Goal: Task Accomplishment & Management: Complete application form

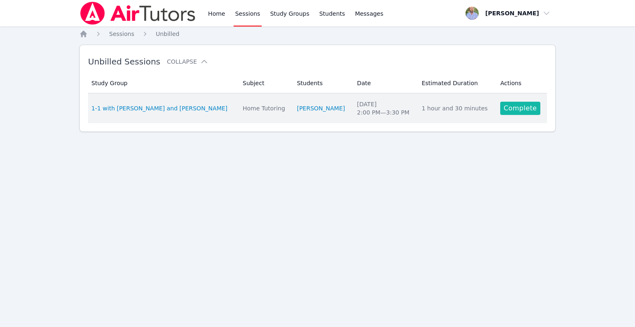
click at [501, 107] on link "Complete" at bounding box center [521, 108] width 40 height 13
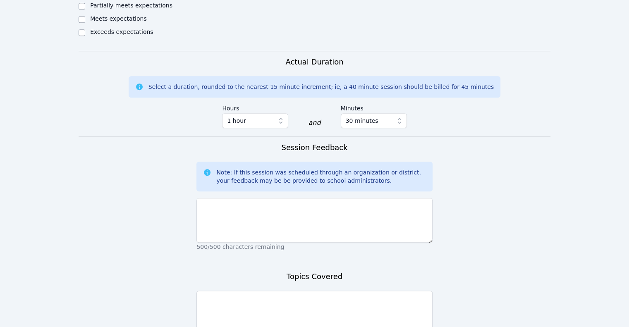
scroll to position [579, 0]
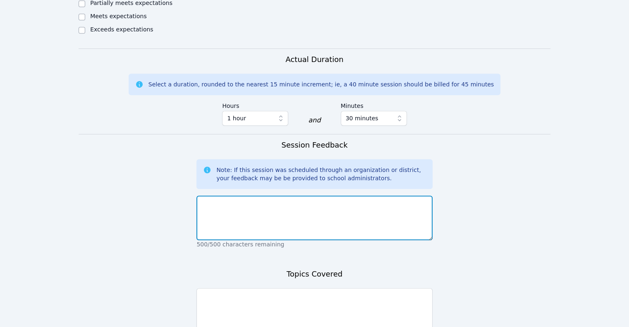
click at [248, 196] on textarea at bounding box center [315, 218] width 236 height 45
type textarea "A"
type textarea "Absent"
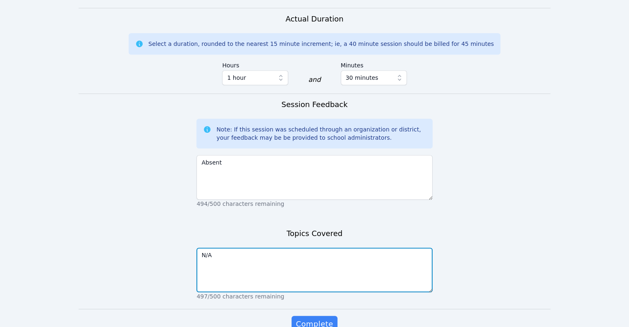
scroll to position [624, 0]
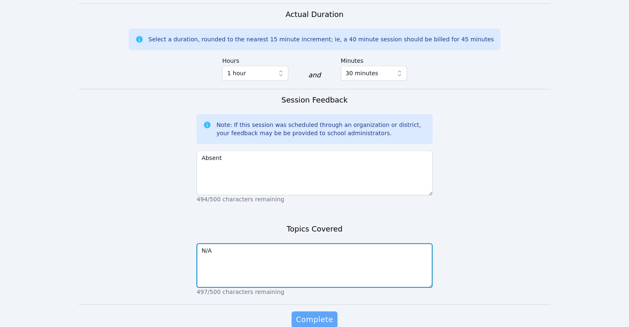
type textarea "N/A"
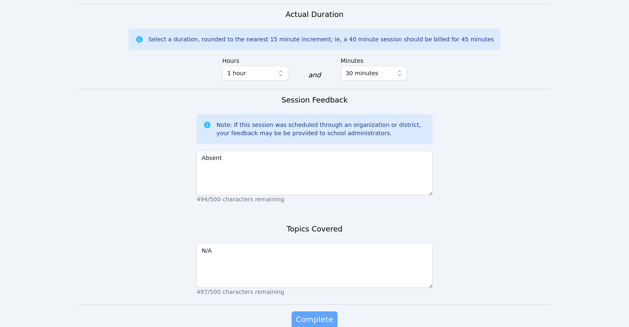
click at [314, 314] on span "Complete" at bounding box center [314, 320] width 37 height 12
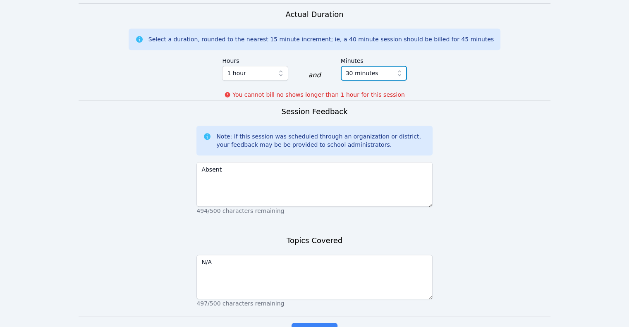
click at [374, 68] on span "30 minutes" at bounding box center [368, 73] width 45 height 10
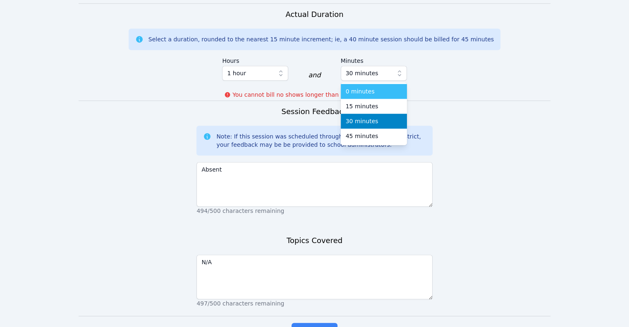
click at [369, 87] on span "0 minutes" at bounding box center [360, 91] width 29 height 8
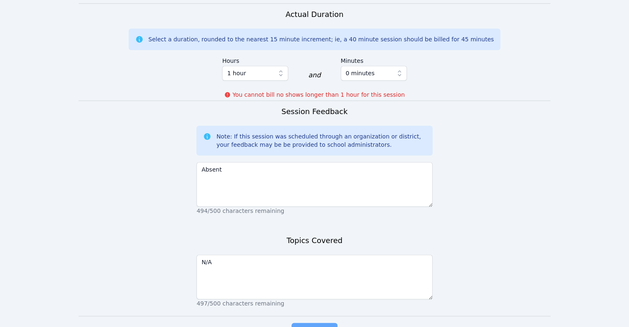
click at [303, 326] on span "Complete" at bounding box center [314, 332] width 37 height 12
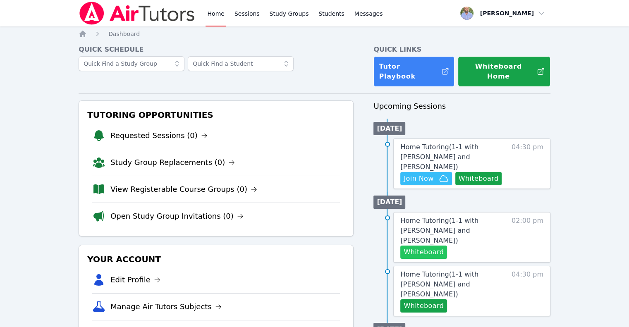
click at [432, 246] on button "Whiteboard" at bounding box center [423, 252] width 47 height 13
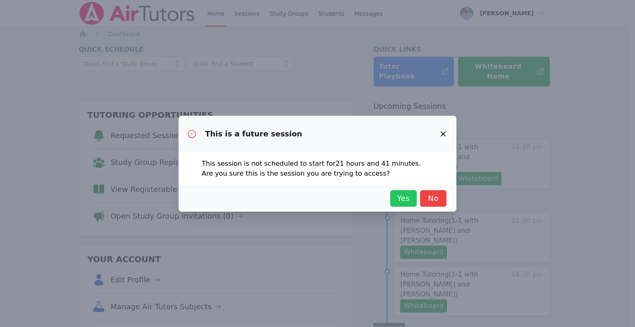
click at [401, 202] on span "Yes" at bounding box center [404, 199] width 18 height 12
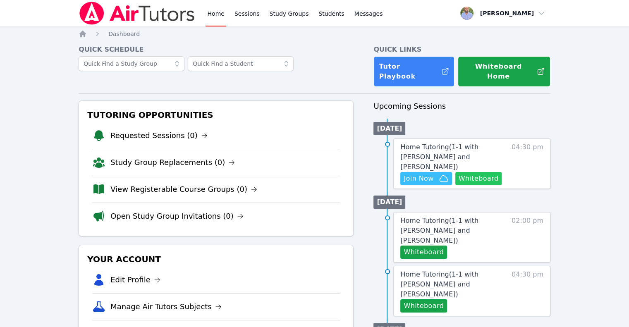
click at [476, 172] on button "Whiteboard" at bounding box center [478, 178] width 47 height 13
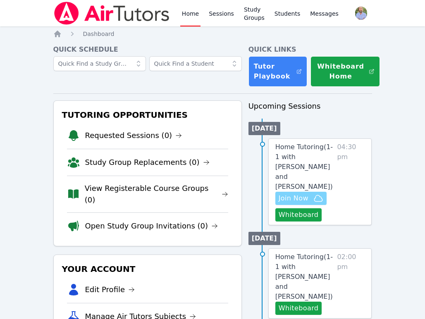
click at [298, 194] on span "Join Now" at bounding box center [294, 199] width 30 height 10
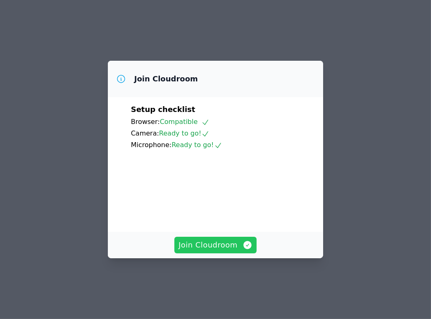
click at [227, 251] on span "Join Cloudroom" at bounding box center [216, 246] width 74 height 12
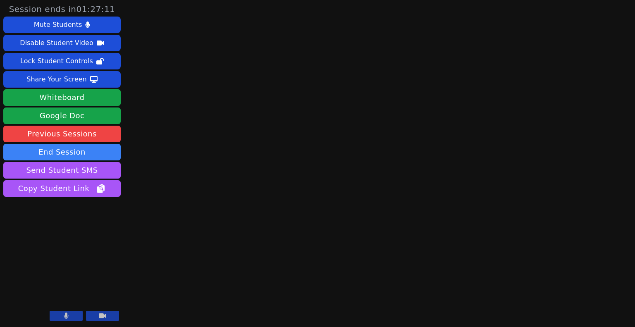
click at [101, 318] on icon at bounding box center [102, 316] width 7 height 5
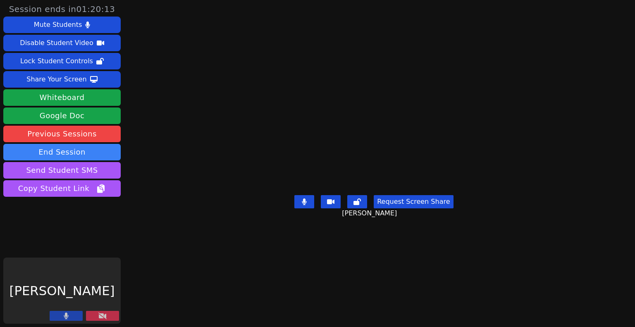
click at [101, 314] on icon at bounding box center [102, 316] width 8 height 7
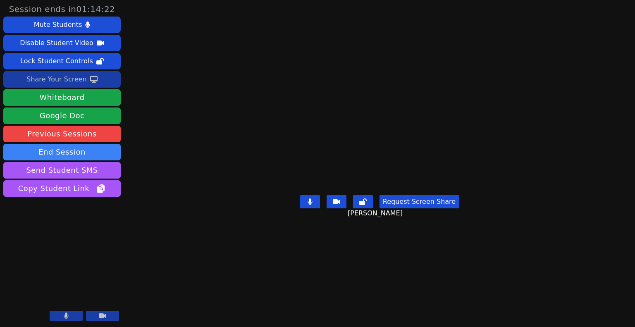
click at [74, 82] on div "Share Your Screen" at bounding box center [56, 79] width 60 height 13
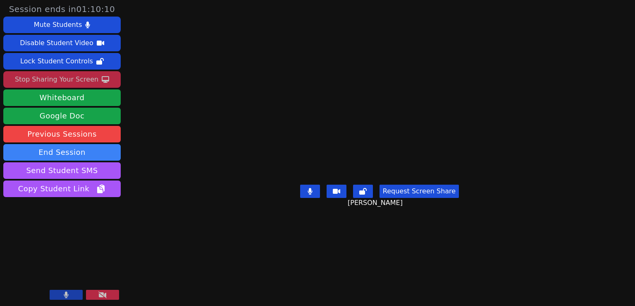
click at [71, 76] on div "Stop Sharing Your Screen" at bounding box center [57, 79] width 84 height 13
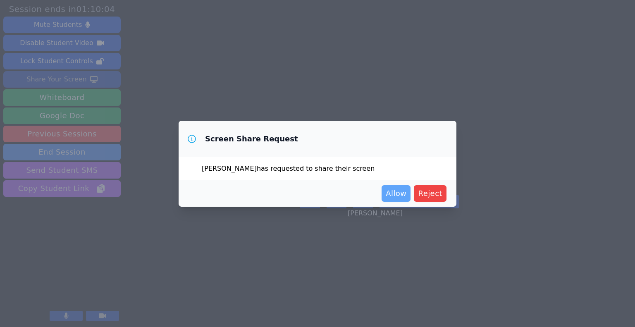
click at [404, 194] on span "Allow" at bounding box center [396, 194] width 21 height 12
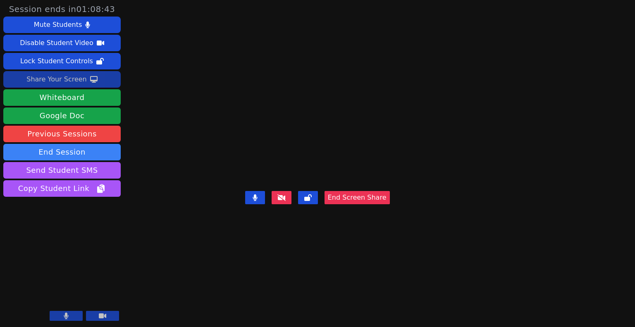
click at [390, 204] on button "End Screen Share" at bounding box center [357, 197] width 65 height 13
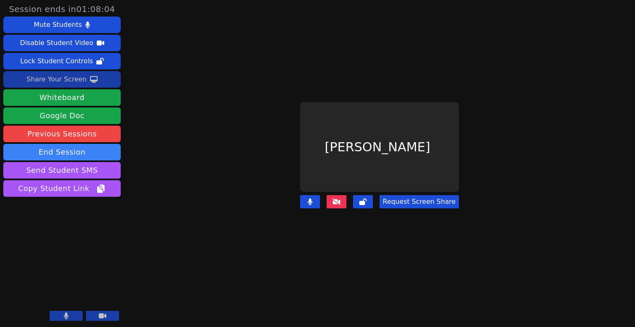
click at [70, 76] on div "Share Your Screen" at bounding box center [56, 79] width 60 height 13
click at [72, 77] on div "Share Your Screen" at bounding box center [56, 79] width 60 height 13
click at [71, 81] on div "Share Your Screen" at bounding box center [56, 79] width 60 height 13
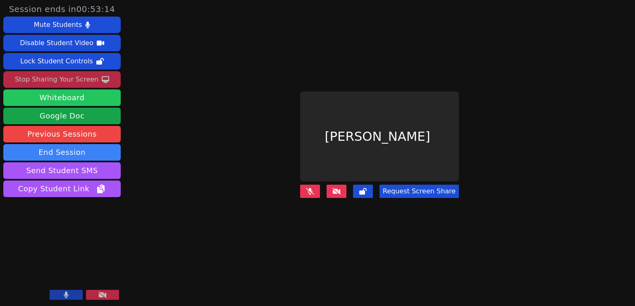
click at [63, 102] on button "Whiteboard" at bounding box center [61, 97] width 117 height 17
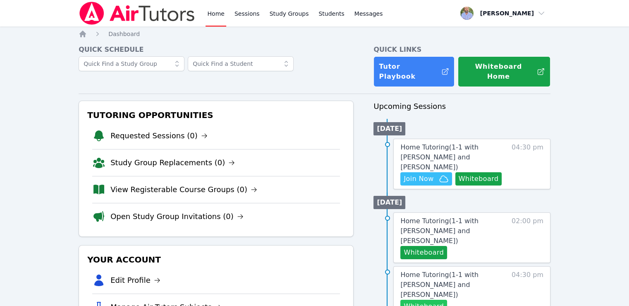
click at [427, 300] on button "Whiteboard" at bounding box center [423, 306] width 47 height 13
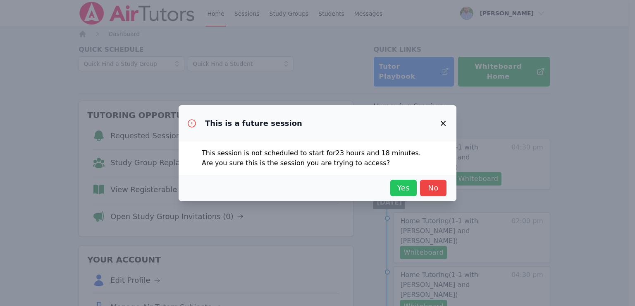
click at [399, 187] on span "Yes" at bounding box center [404, 188] width 18 height 12
